Goal: Transaction & Acquisition: Purchase product/service

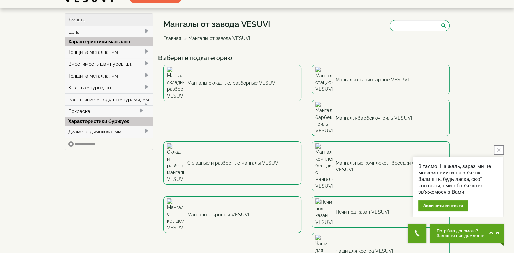
scroll to position [34, 0]
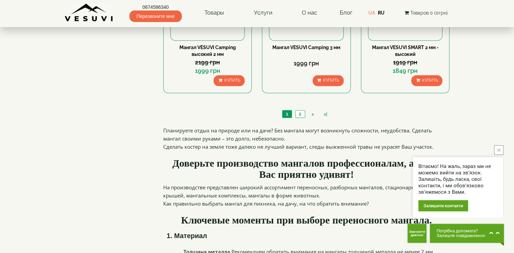
scroll to position [643, 0]
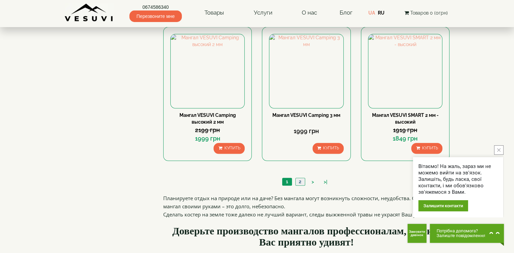
click at [301, 182] on link "2" at bounding box center [300, 181] width 9 height 7
